Goal: Task Accomplishment & Management: Manage account settings

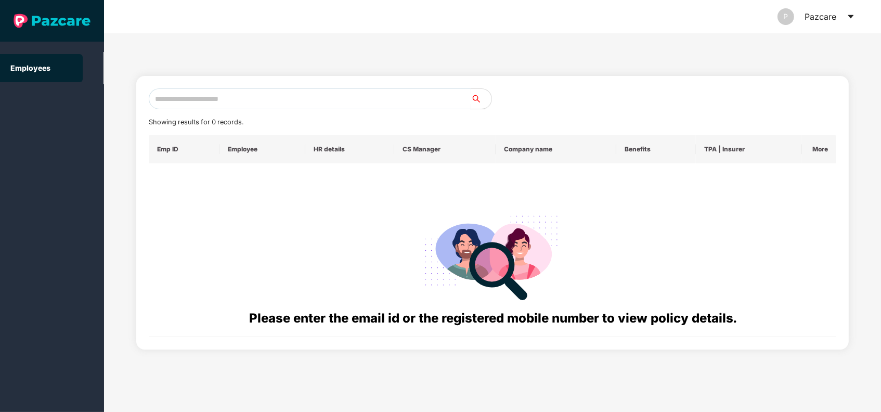
click at [229, 105] on input "text" at bounding box center [310, 98] width 322 height 21
paste input "**********"
type input "**********"
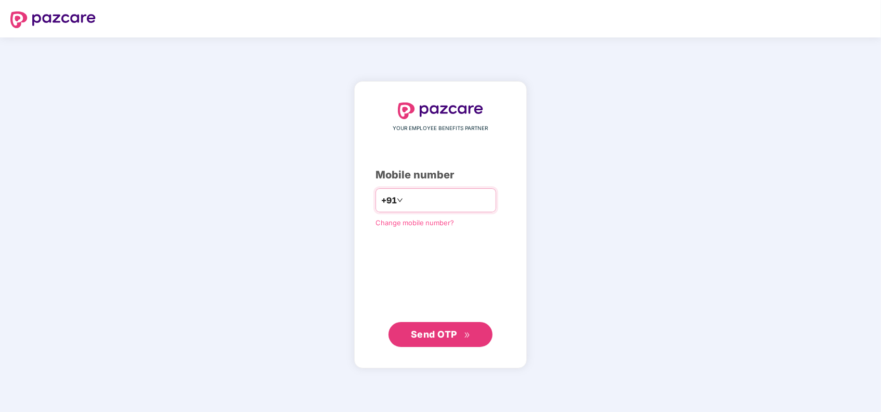
click at [408, 204] on input "number" at bounding box center [447, 200] width 85 height 17
type input "**********"
click at [425, 323] on button "Send OTP" at bounding box center [441, 334] width 104 height 25
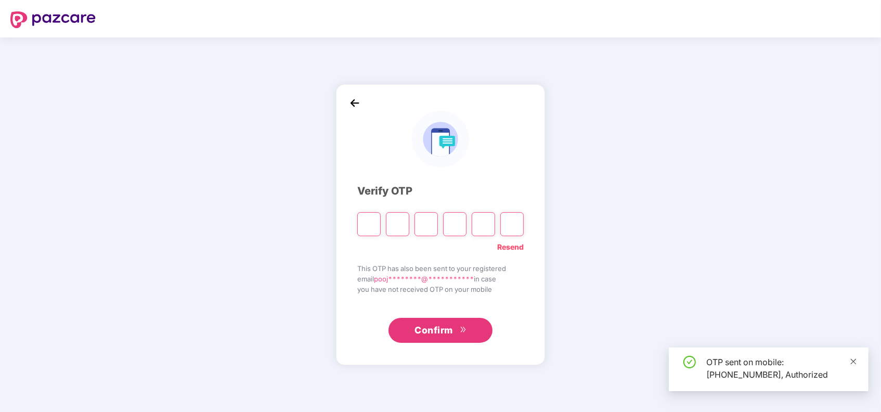
click at [852, 359] on icon "close" at bounding box center [854, 361] width 6 height 6
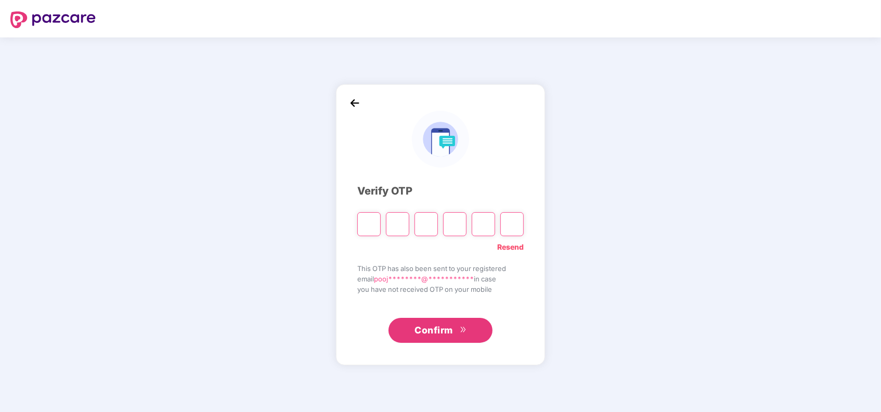
click at [367, 229] on input "Please enter verification code. Digit 1" at bounding box center [368, 224] width 23 height 24
type input "*"
drag, startPoint x: 444, startPoint y: 80, endPoint x: 236, endPoint y: 195, distance: 237.5
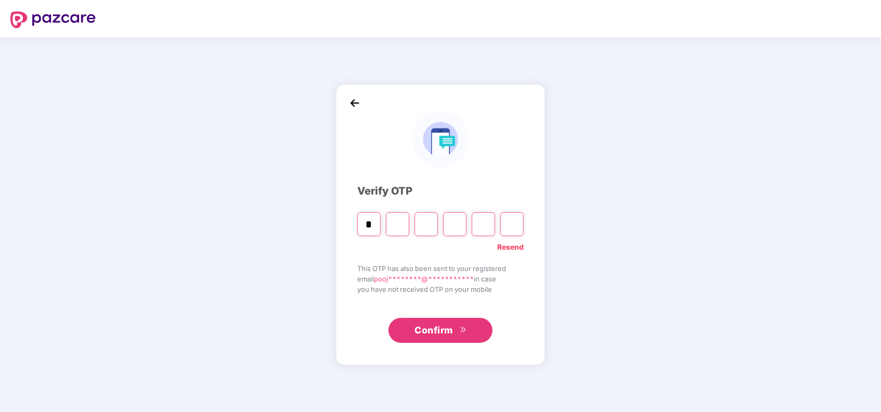
click at [236, 195] on div "**********" at bounding box center [440, 224] width 881 height 375
click at [404, 225] on input "Digit 2" at bounding box center [397, 224] width 23 height 24
type input "*"
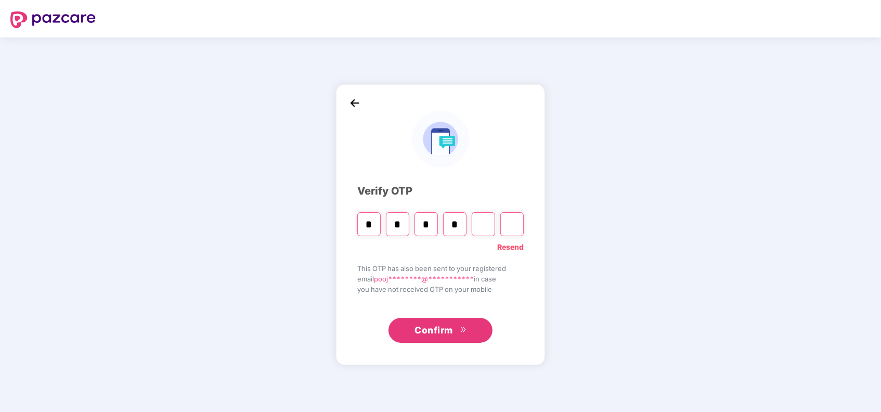
type input "*"
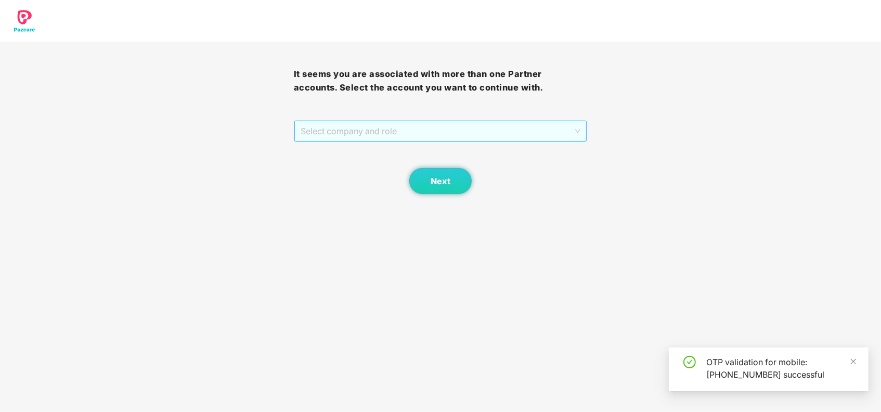
click at [367, 129] on span "Select company and role" at bounding box center [441, 131] width 280 height 20
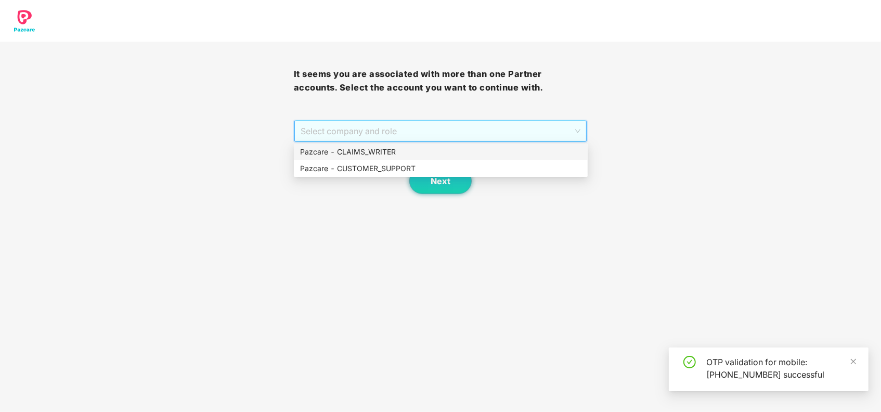
click at [363, 155] on div "Pazcare - CLAIMS_WRITER" at bounding box center [440, 151] width 281 height 11
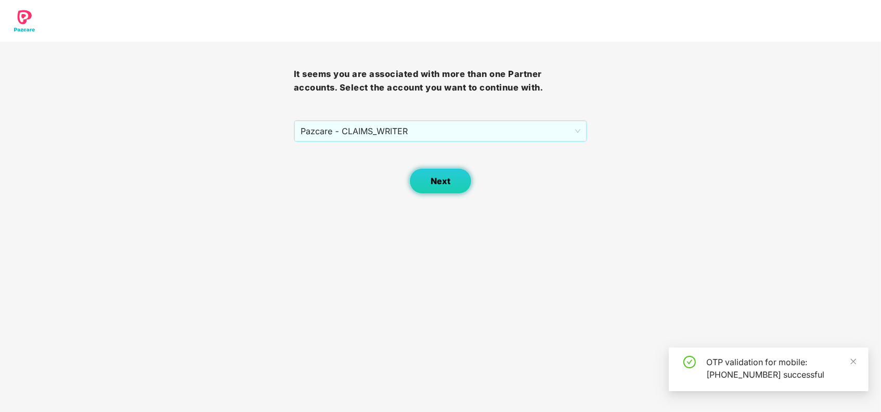
click at [439, 176] on span "Next" at bounding box center [441, 181] width 20 height 10
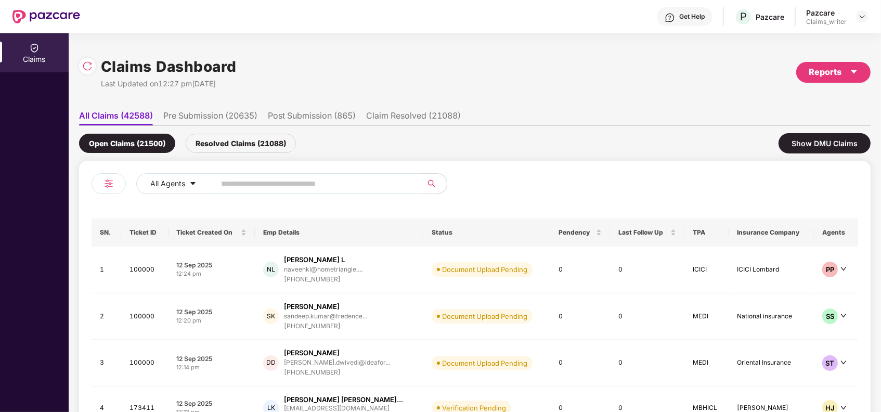
click at [853, 18] on div "Pazcare Claims_writer" at bounding box center [837, 17] width 62 height 18
click at [863, 17] on img at bounding box center [863, 16] width 8 height 8
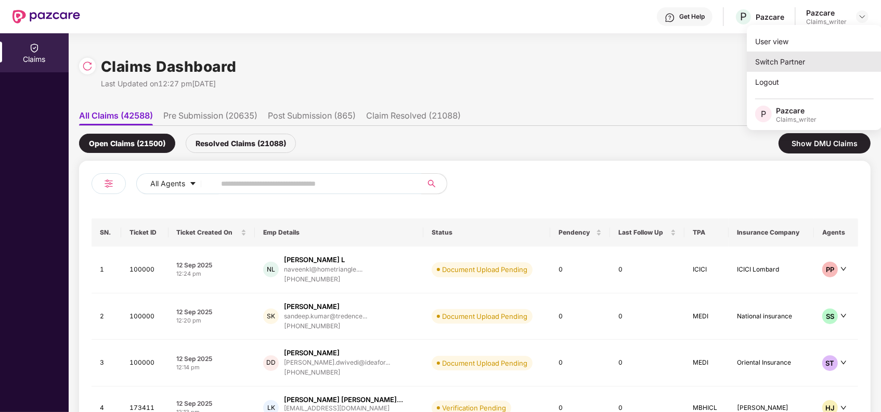
click at [792, 62] on div "Switch Partner" at bounding box center [814, 62] width 135 height 20
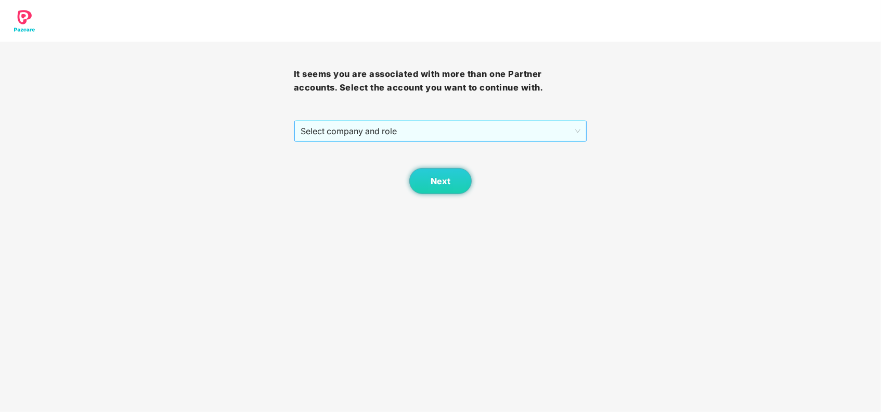
click at [381, 132] on span "Select company and role" at bounding box center [441, 131] width 280 height 20
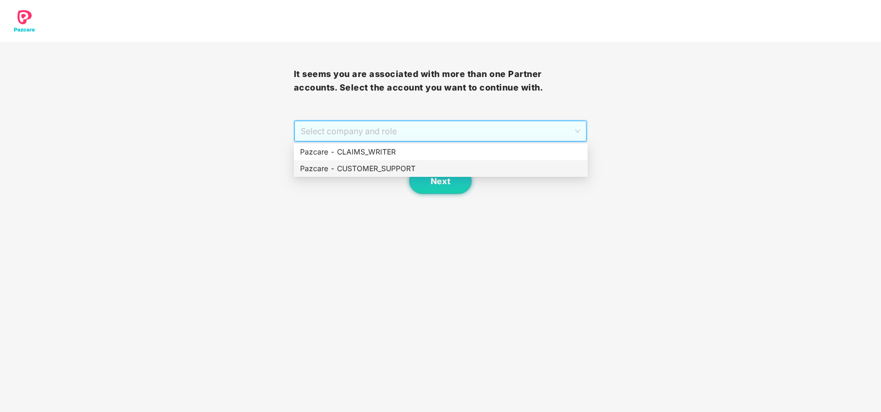
click at [377, 169] on div "Pazcare - CUSTOMER_SUPPORT" at bounding box center [440, 168] width 281 height 11
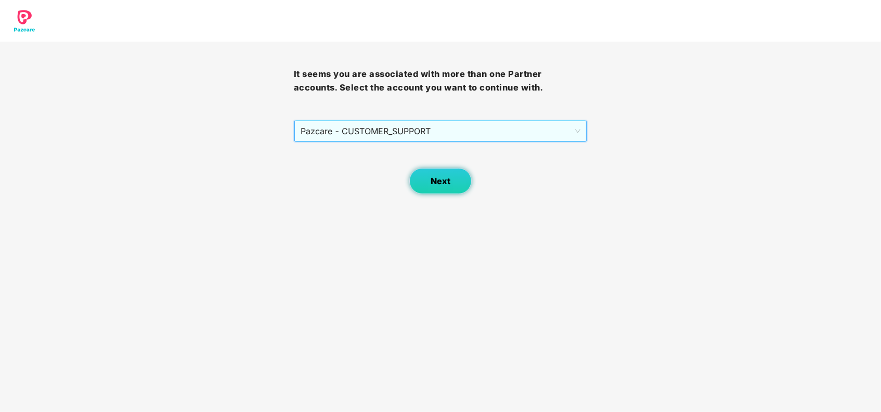
click at [428, 175] on button "Next" at bounding box center [440, 181] width 62 height 26
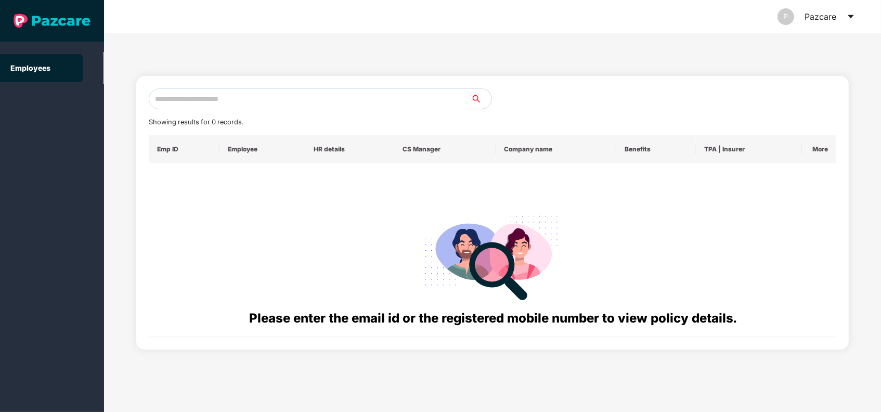
click at [302, 101] on input "text" at bounding box center [310, 98] width 322 height 21
paste input "**********"
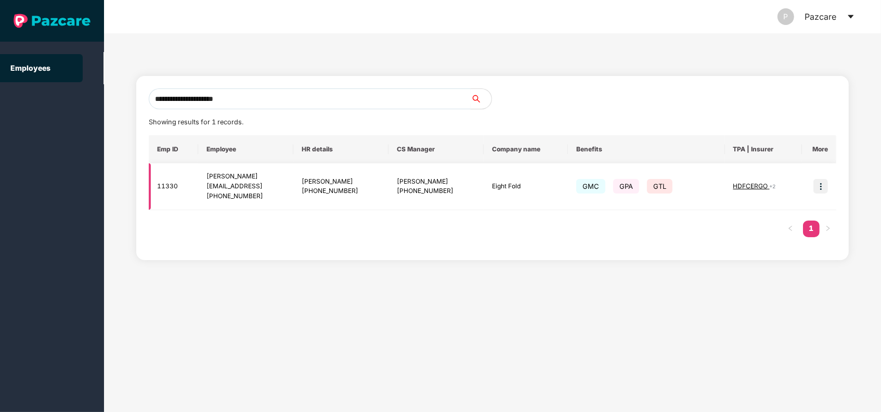
type input "**********"
click at [822, 185] on img at bounding box center [821, 186] width 15 height 15
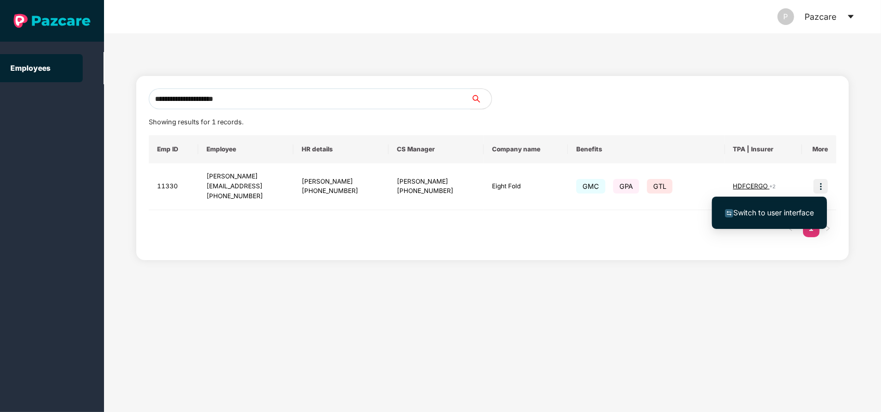
click at [777, 210] on span "Switch to user interface" at bounding box center [774, 212] width 81 height 9
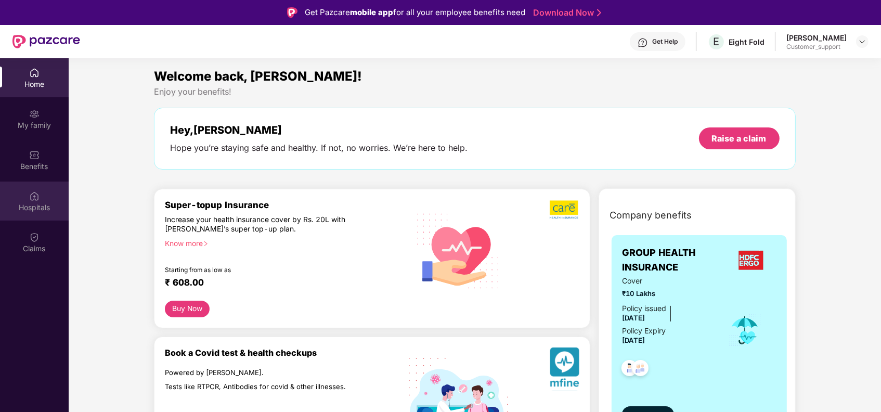
click at [35, 191] on img at bounding box center [34, 196] width 10 height 10
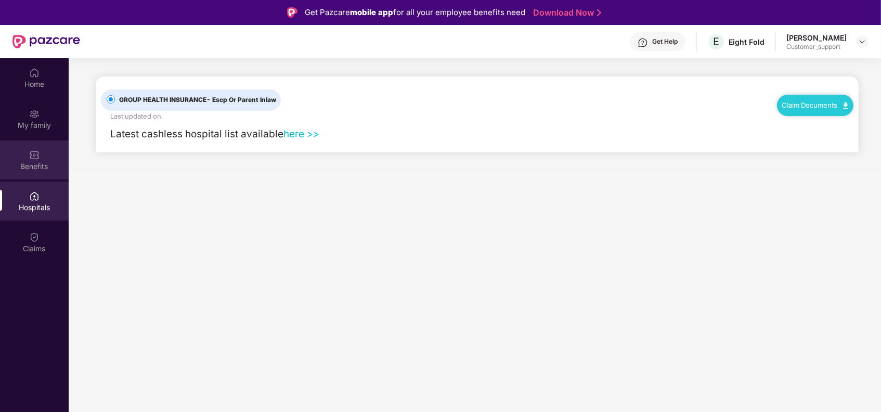
click at [36, 160] on div "Benefits" at bounding box center [34, 159] width 69 height 39
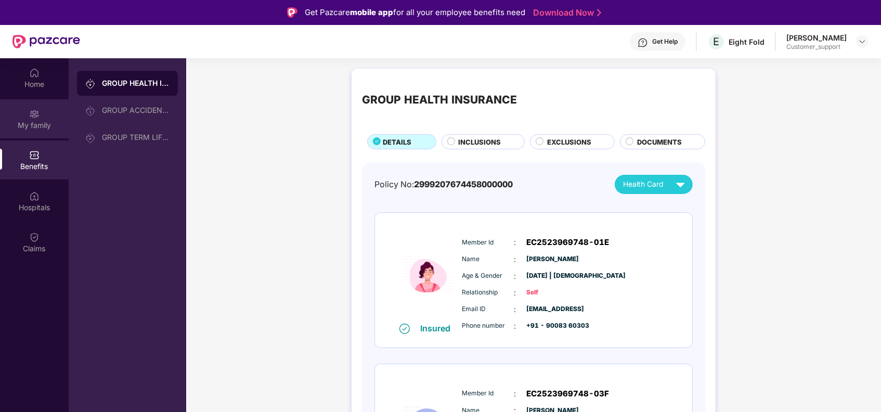
click at [28, 121] on div "My family" at bounding box center [34, 125] width 69 height 10
